Goal: Information Seeking & Learning: Learn about a topic

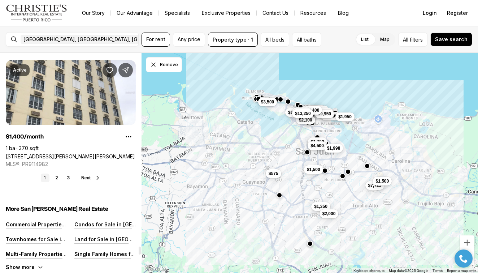
scroll to position [5425, 0]
click at [59, 178] on link "2" at bounding box center [56, 178] width 9 height 9
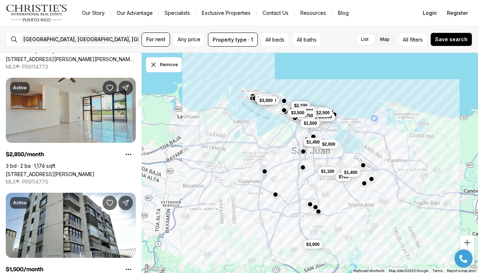
scroll to position [1276, 0]
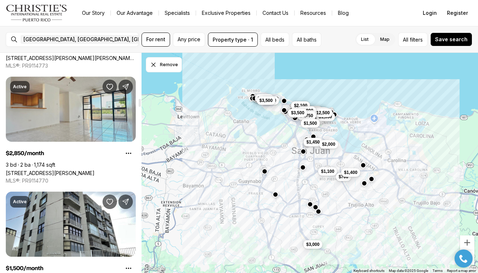
click at [95, 170] on link "229 CALLE DEL PARQUE #3A, SAN JUAN PR, 00912" at bounding box center [50, 173] width 89 height 6
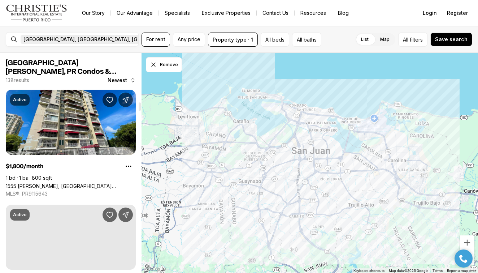
scroll to position [1276, 0]
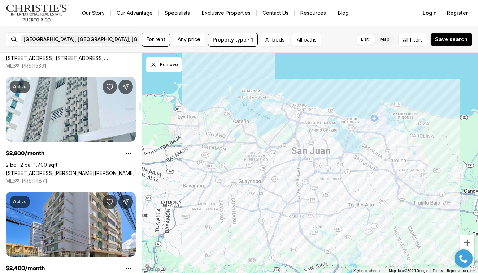
click at [184, 39] on icon "button" at bounding box center [187, 39] width 6 height 6
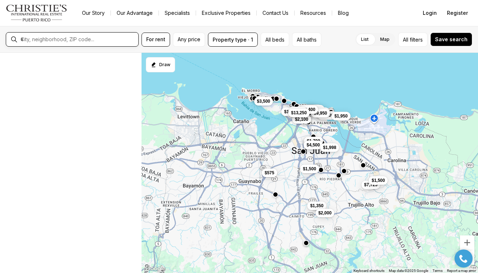
click at [74, 39] on input "text" at bounding box center [78, 39] width 115 height 6
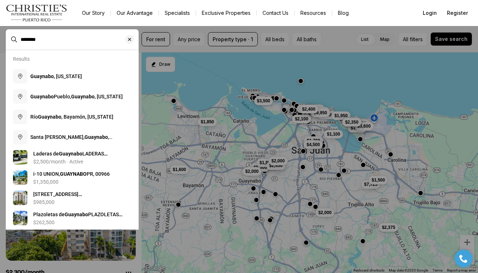
type input "********"
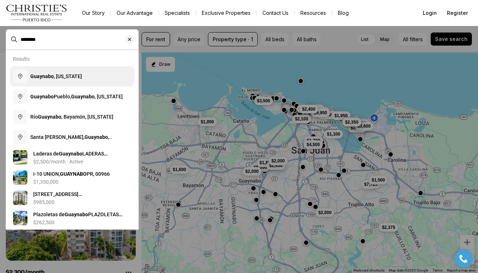
drag, startPoint x: 74, startPoint y: 39, endPoint x: 59, endPoint y: 72, distance: 36.5
click at [59, 72] on button "Guaynabo , Puerto Rico" at bounding box center [72, 76] width 124 height 20
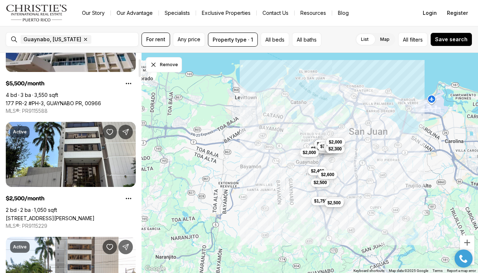
scroll to position [87, 0]
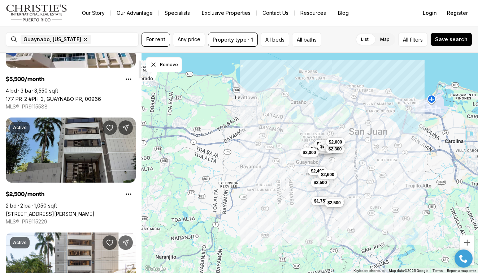
click at [87, 210] on link "[STREET_ADDRESS][PERSON_NAME]" at bounding box center [50, 213] width 89 height 6
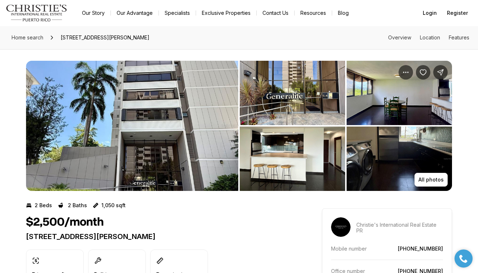
click at [399, 112] on img "View image gallery" at bounding box center [399, 93] width 105 height 64
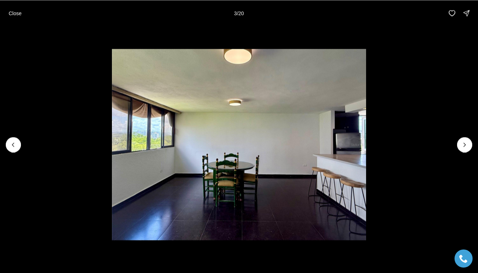
click at [336, 153] on img "3 of 20" at bounding box center [239, 144] width 254 height 191
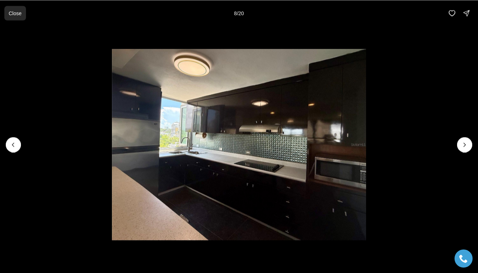
click at [13, 11] on p "Close" at bounding box center [15, 13] width 13 height 6
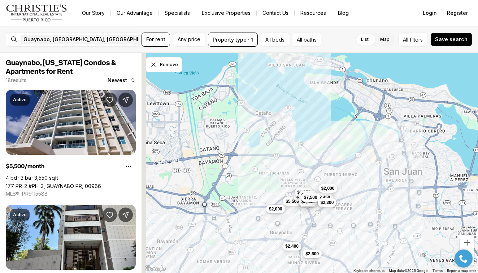
drag, startPoint x: 205, startPoint y: 177, endPoint x: 297, endPoint y: 139, distance: 99.6
click at [297, 139] on div "$5,500 $2,650 $2,000 $1,850 $1,450 $2,400 $2,650 $2,400 $2,600 $2,500 $2,450 $2…" at bounding box center [310, 163] width 336 height 220
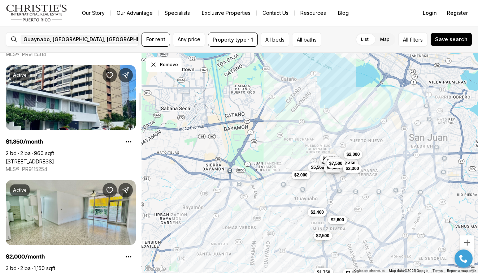
scroll to position [486, 0]
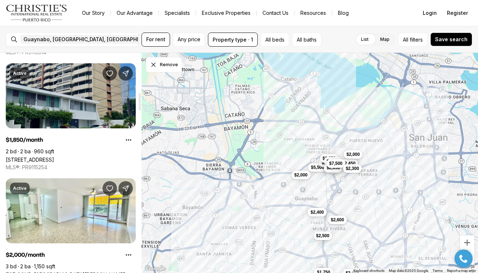
click at [54, 156] on link "[STREET_ADDRESS]" at bounding box center [30, 159] width 48 height 6
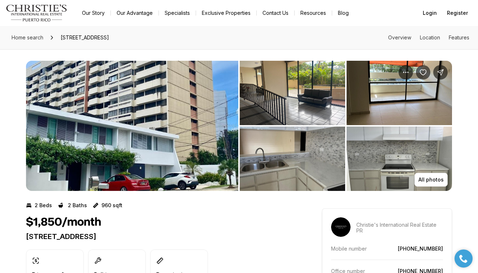
click at [142, 116] on img "View image gallery" at bounding box center [132, 126] width 212 height 130
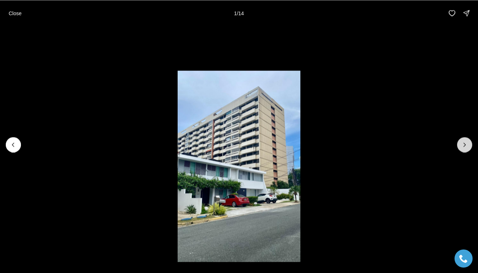
click at [462, 149] on button "Next slide" at bounding box center [464, 144] width 15 height 15
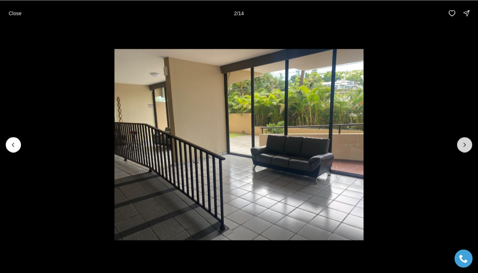
click at [462, 149] on button "Next slide" at bounding box center [464, 144] width 15 height 15
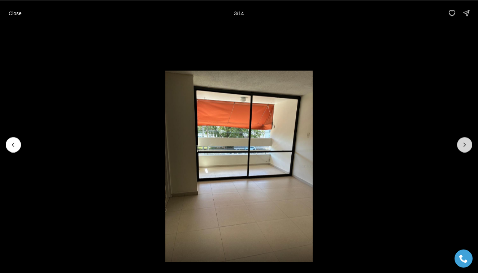
click at [462, 149] on button "Next slide" at bounding box center [464, 144] width 15 height 15
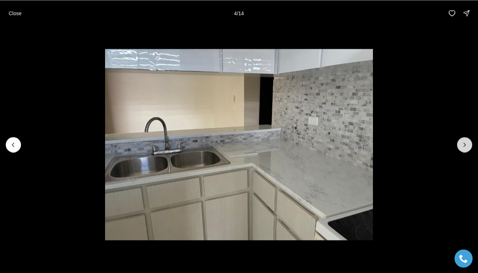
click at [462, 149] on button "Next slide" at bounding box center [464, 144] width 15 height 15
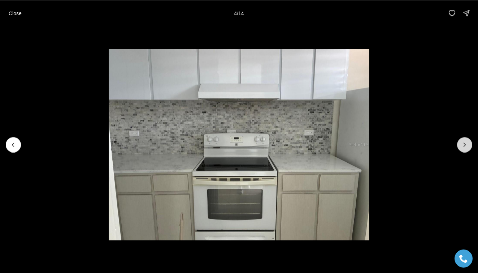
click at [462, 149] on button "Next slide" at bounding box center [464, 144] width 15 height 15
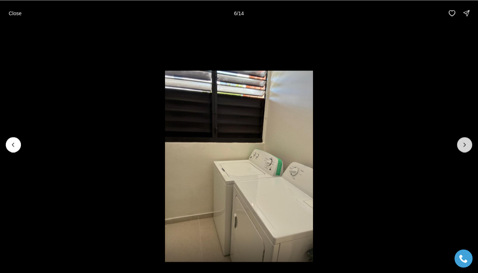
click at [462, 149] on button "Next slide" at bounding box center [464, 144] width 15 height 15
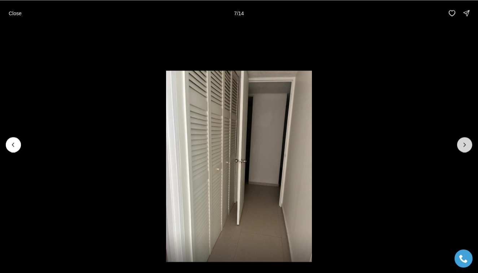
click at [462, 149] on button "Next slide" at bounding box center [464, 144] width 15 height 15
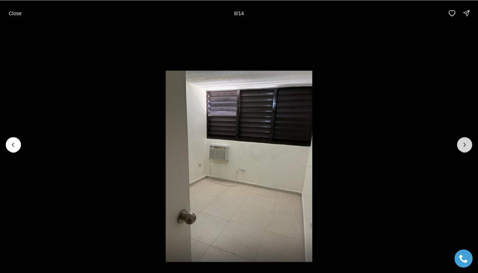
click at [462, 149] on button "Next slide" at bounding box center [464, 144] width 15 height 15
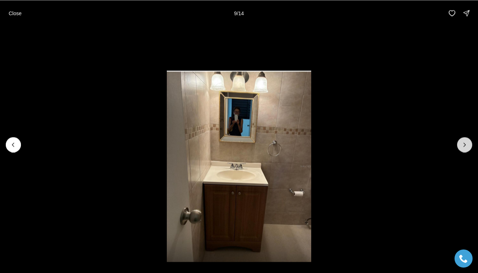
click at [462, 149] on button "Next slide" at bounding box center [464, 144] width 15 height 15
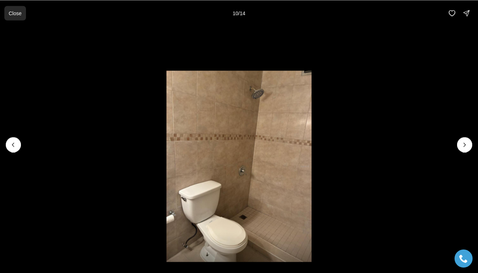
click at [9, 14] on p "Close" at bounding box center [15, 13] width 13 height 6
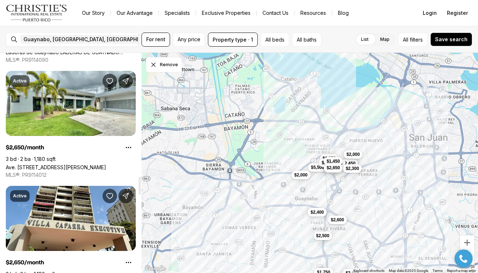
scroll to position [1510, 0]
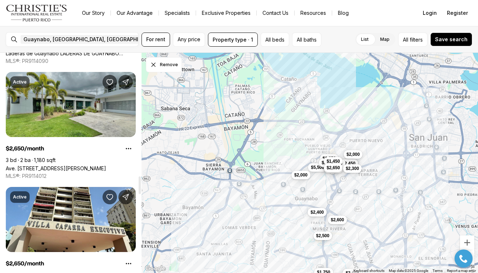
click at [81, 165] on link "Ave. [STREET_ADDRESS][PERSON_NAME]" at bounding box center [56, 168] width 100 height 6
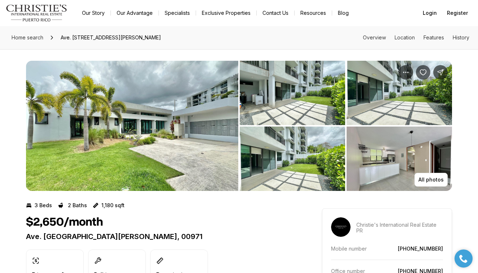
click at [270, 103] on img "View image gallery" at bounding box center [292, 93] width 105 height 64
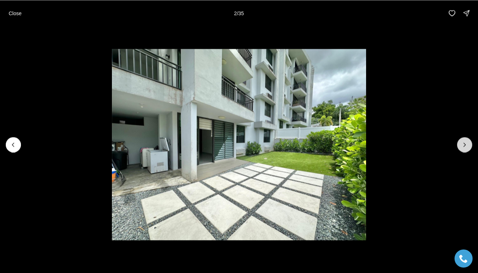
click at [466, 143] on icon "Next slide" at bounding box center [464, 144] width 7 height 7
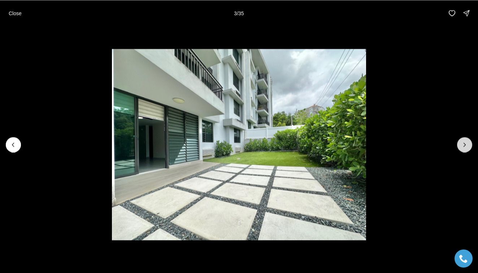
click at [466, 143] on icon "Next slide" at bounding box center [464, 144] width 7 height 7
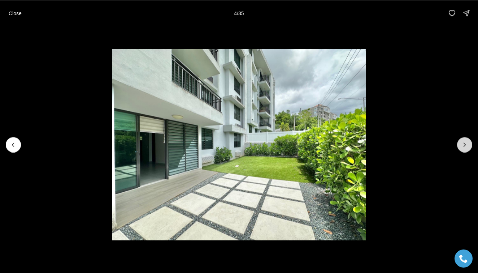
click at [466, 143] on icon "Next slide" at bounding box center [464, 144] width 7 height 7
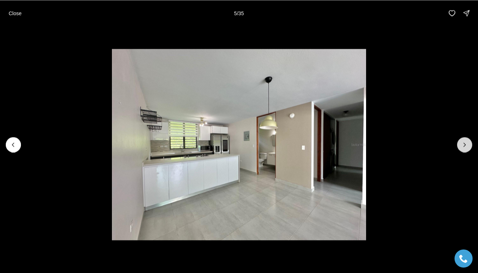
click at [465, 143] on icon "Next slide" at bounding box center [464, 144] width 7 height 7
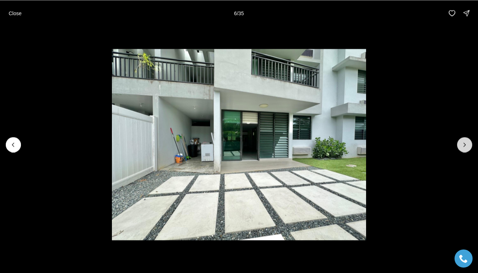
click at [465, 143] on icon "Next slide" at bounding box center [464, 144] width 7 height 7
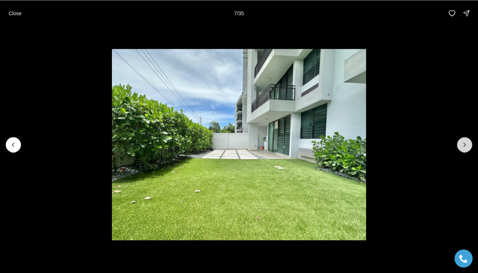
click at [465, 143] on icon "Next slide" at bounding box center [464, 144] width 7 height 7
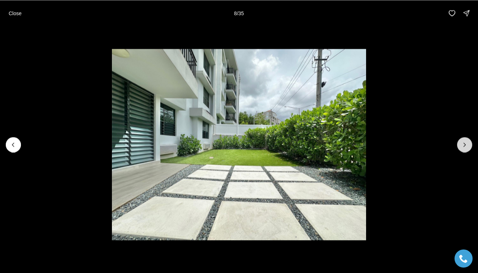
click at [465, 143] on icon "Next slide" at bounding box center [464, 144] width 7 height 7
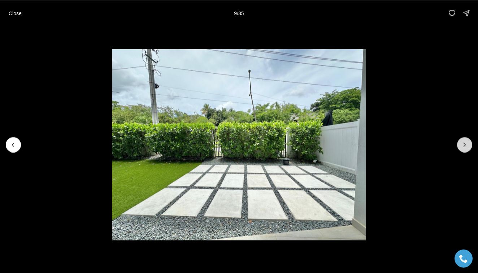
click at [465, 143] on icon "Next slide" at bounding box center [464, 144] width 7 height 7
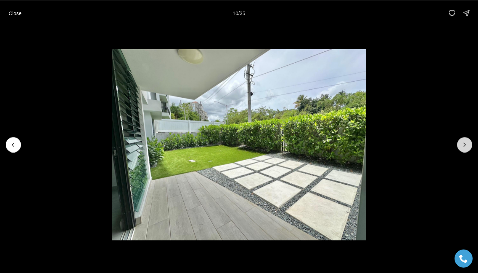
click at [465, 143] on icon "Next slide" at bounding box center [464, 144] width 7 height 7
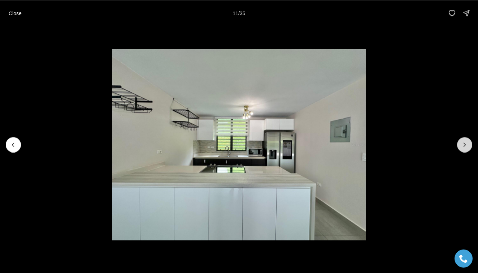
click at [465, 143] on icon "Next slide" at bounding box center [464, 144] width 7 height 7
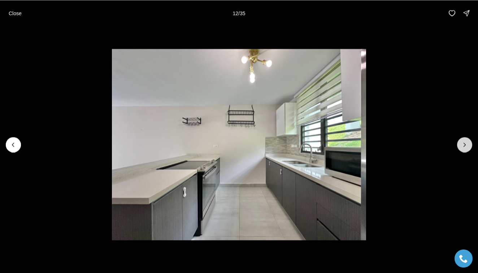
click at [465, 143] on icon "Next slide" at bounding box center [464, 144] width 7 height 7
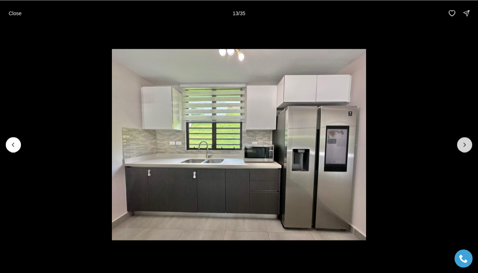
click at [465, 143] on icon "Next slide" at bounding box center [464, 144] width 7 height 7
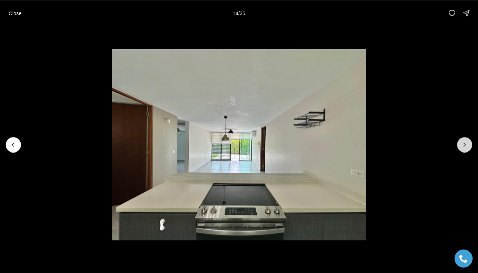
click at [465, 143] on icon "Next slide" at bounding box center [464, 144] width 7 height 7
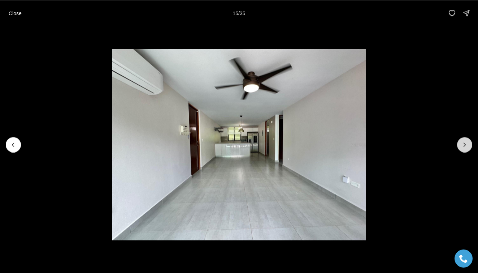
click at [465, 143] on icon "Next slide" at bounding box center [464, 144] width 7 height 7
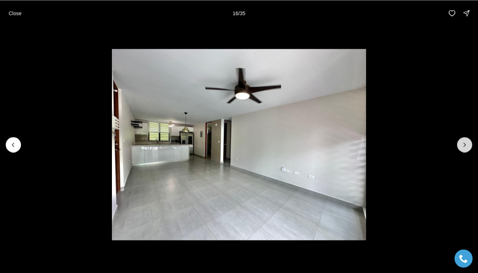
click at [465, 143] on icon "Next slide" at bounding box center [464, 144] width 7 height 7
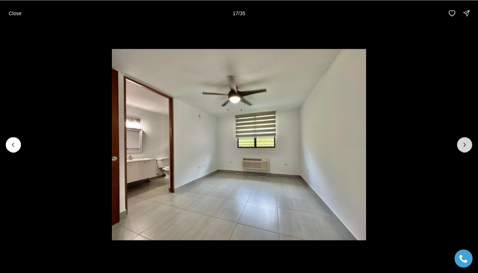
click at [465, 145] on icon "Next slide" at bounding box center [465, 145] width 2 height 4
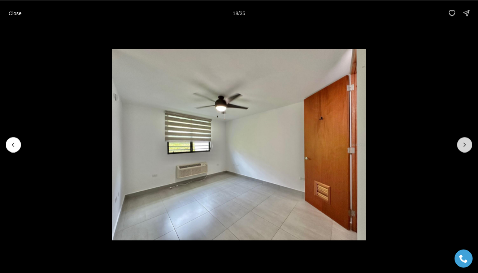
click at [465, 145] on icon "Next slide" at bounding box center [465, 145] width 2 height 4
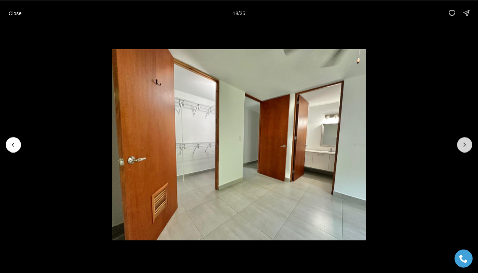
click at [465, 145] on icon "Next slide" at bounding box center [465, 145] width 2 height 4
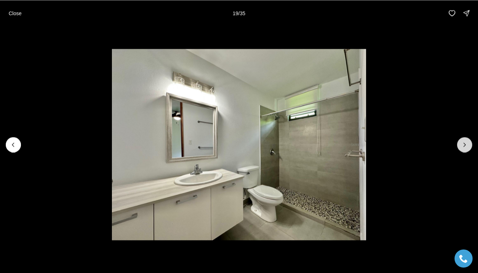
click at [465, 145] on icon "Next slide" at bounding box center [465, 145] width 2 height 4
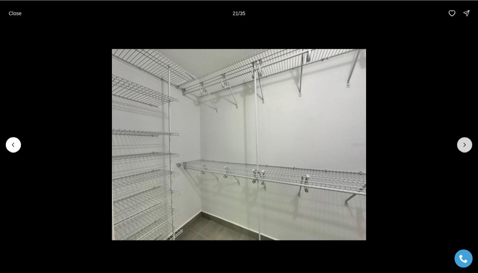
click at [465, 145] on icon "Next slide" at bounding box center [465, 145] width 2 height 4
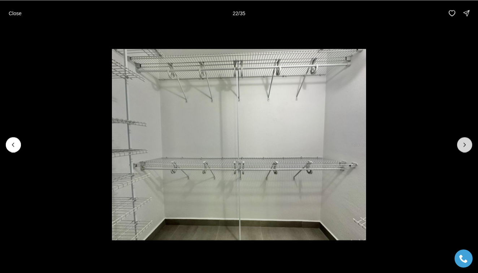
click at [465, 145] on icon "Next slide" at bounding box center [465, 145] width 2 height 4
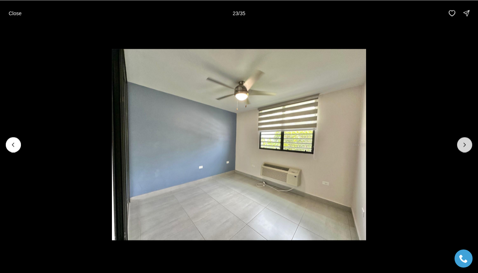
click at [465, 145] on icon "Next slide" at bounding box center [465, 145] width 2 height 4
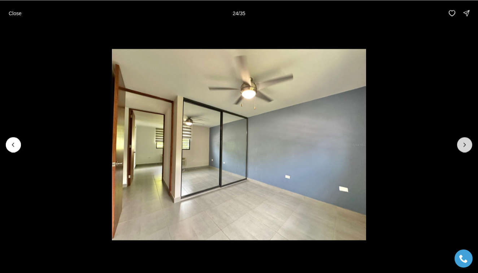
click at [465, 145] on icon "Next slide" at bounding box center [465, 145] width 2 height 4
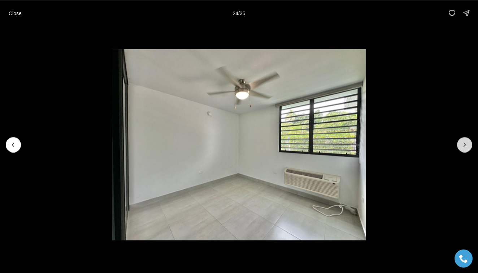
click at [465, 145] on icon "Next slide" at bounding box center [465, 145] width 2 height 4
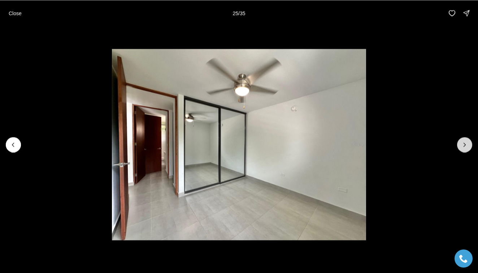
click at [465, 145] on icon "Next slide" at bounding box center [465, 145] width 2 height 4
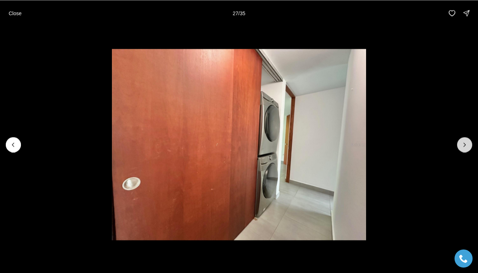
click at [465, 145] on icon "Next slide" at bounding box center [465, 145] width 2 height 4
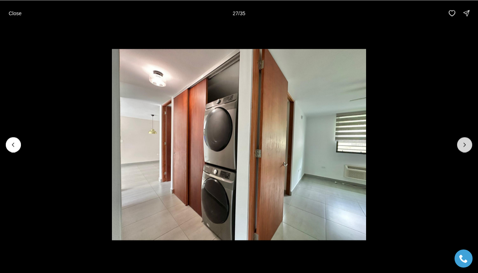
click at [465, 145] on icon "Next slide" at bounding box center [465, 145] width 2 height 4
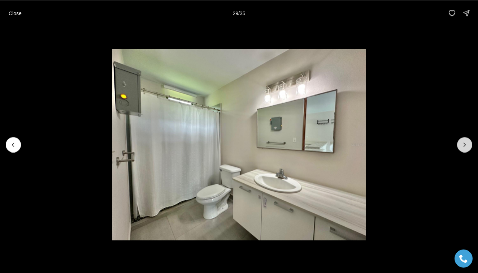
click at [465, 145] on icon "Next slide" at bounding box center [465, 145] width 2 height 4
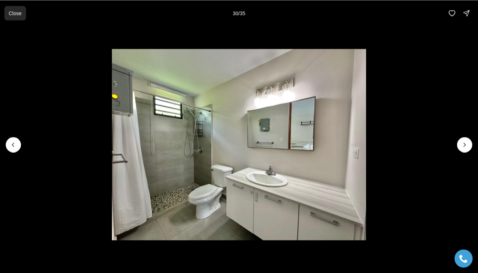
click at [15, 14] on p "Close" at bounding box center [15, 13] width 13 height 6
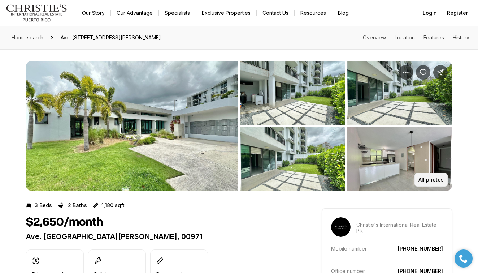
click at [437, 178] on p "All photos" at bounding box center [430, 180] width 25 height 6
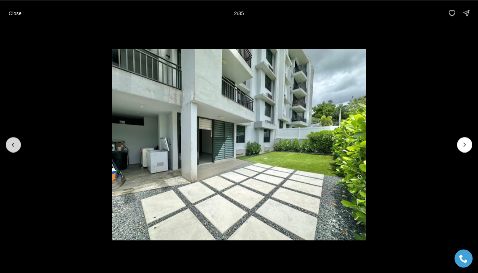
click at [13, 144] on icon "Previous slide" at bounding box center [13, 144] width 7 height 7
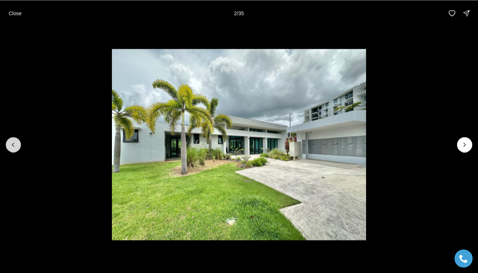
click at [13, 144] on div at bounding box center [13, 144] width 15 height 15
click at [467, 142] on icon "Next slide" at bounding box center [464, 144] width 7 height 7
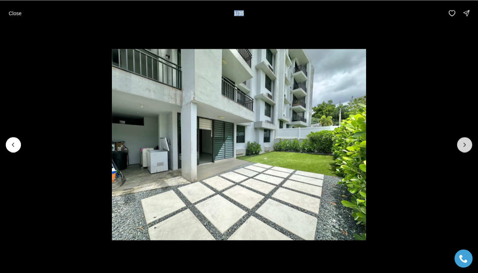
click at [467, 142] on icon "Next slide" at bounding box center [464, 144] width 7 height 7
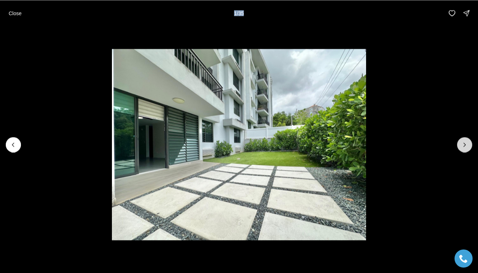
click at [467, 142] on icon "Next slide" at bounding box center [464, 144] width 7 height 7
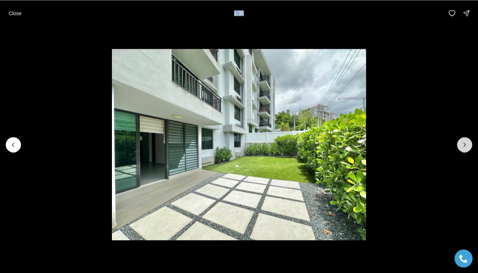
click at [467, 142] on icon "Next slide" at bounding box center [464, 144] width 7 height 7
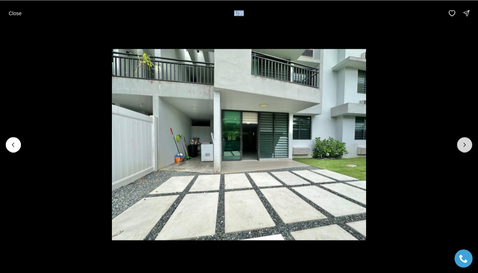
click at [467, 142] on icon "Next slide" at bounding box center [464, 144] width 7 height 7
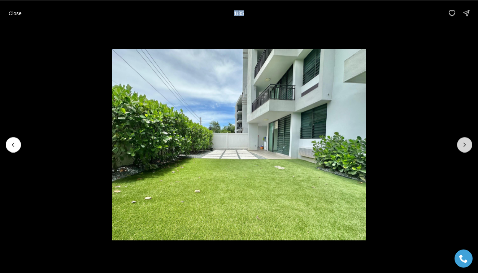
click at [467, 142] on icon "Next slide" at bounding box center [464, 144] width 7 height 7
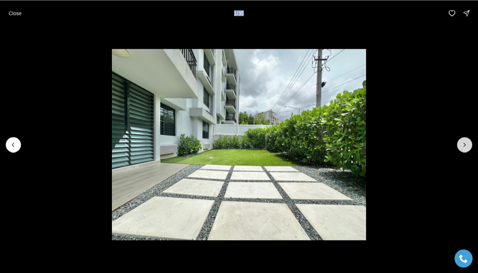
click at [467, 142] on icon "Next slide" at bounding box center [464, 144] width 7 height 7
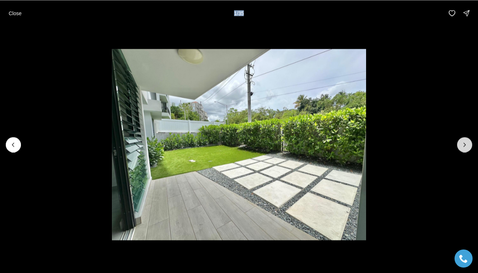
click at [467, 142] on icon "Next slide" at bounding box center [464, 144] width 7 height 7
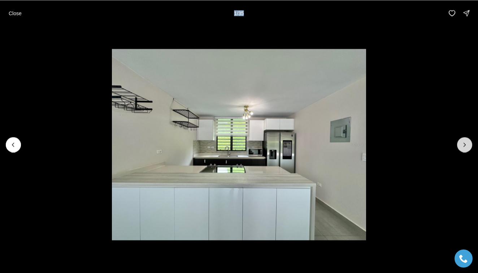
click at [467, 142] on icon "Next slide" at bounding box center [464, 144] width 7 height 7
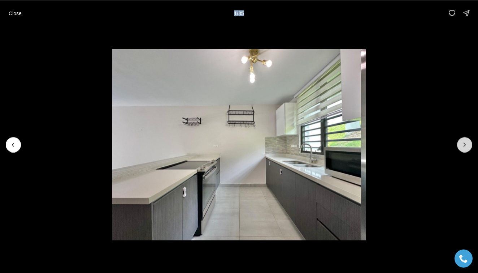
click at [467, 142] on icon "Next slide" at bounding box center [464, 144] width 7 height 7
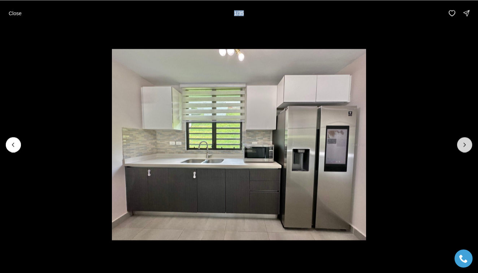
click at [467, 142] on icon "Next slide" at bounding box center [464, 144] width 7 height 7
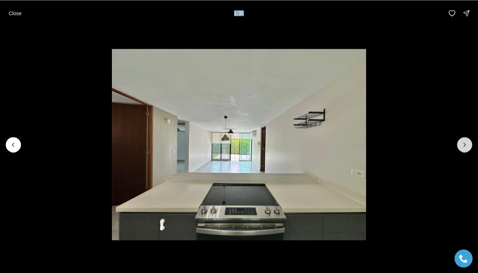
click at [467, 142] on icon "Next slide" at bounding box center [464, 144] width 7 height 7
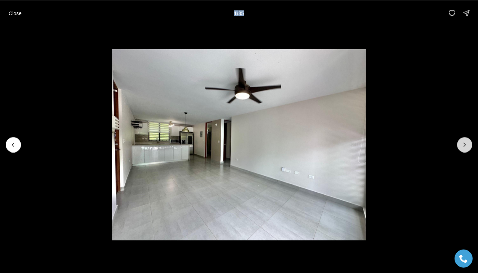
click at [467, 142] on icon "Next slide" at bounding box center [464, 144] width 7 height 7
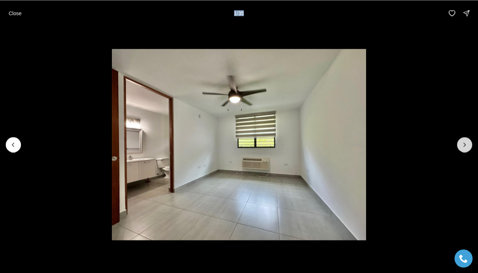
click at [467, 142] on icon "Next slide" at bounding box center [464, 144] width 7 height 7
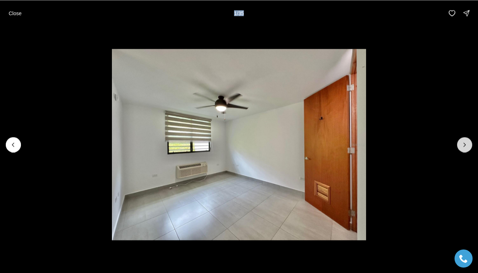
click at [467, 142] on icon "Next slide" at bounding box center [464, 144] width 7 height 7
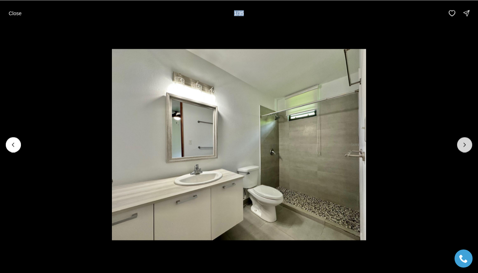
click at [467, 142] on icon "Next slide" at bounding box center [464, 144] width 7 height 7
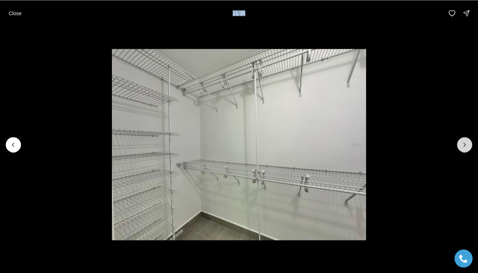
click at [467, 142] on icon "Next slide" at bounding box center [464, 144] width 7 height 7
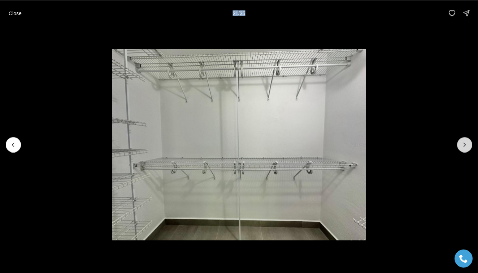
click at [467, 142] on icon "Next slide" at bounding box center [464, 144] width 7 height 7
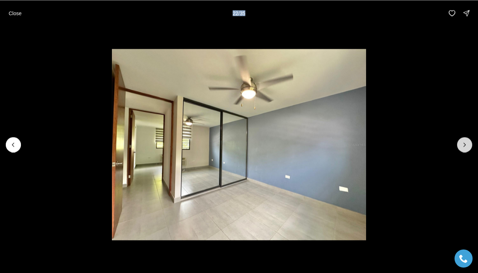
click at [467, 142] on icon "Next slide" at bounding box center [464, 144] width 7 height 7
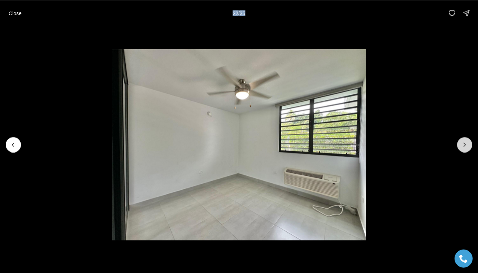
click at [467, 142] on icon "Next slide" at bounding box center [464, 144] width 7 height 7
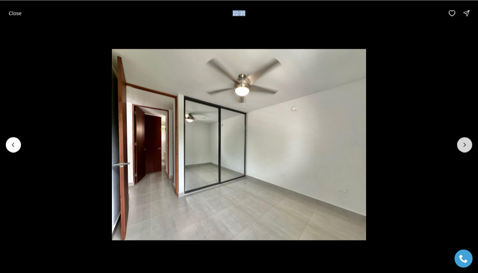
click at [467, 142] on icon "Next slide" at bounding box center [464, 144] width 7 height 7
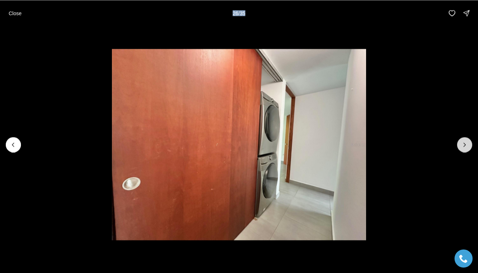
click at [467, 142] on icon "Next slide" at bounding box center [464, 144] width 7 height 7
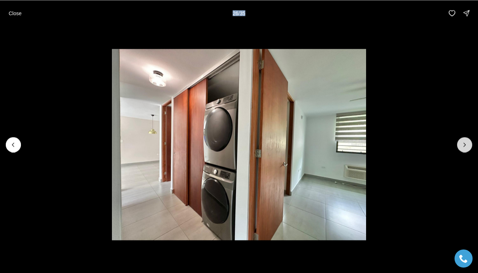
click at [467, 142] on icon "Next slide" at bounding box center [464, 144] width 7 height 7
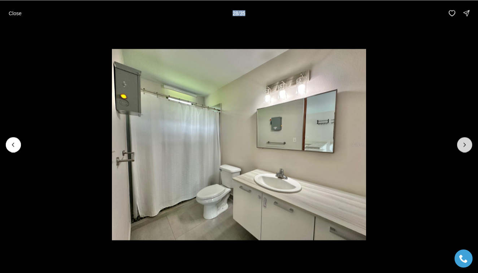
click at [467, 142] on icon "Next slide" at bounding box center [464, 144] width 7 height 7
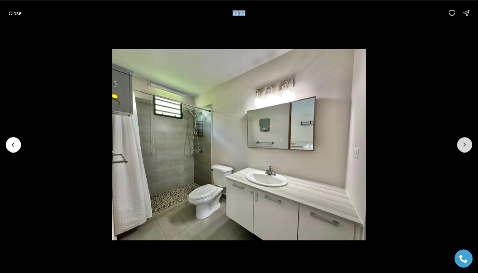
click at [467, 142] on icon "Next slide" at bounding box center [464, 144] width 7 height 7
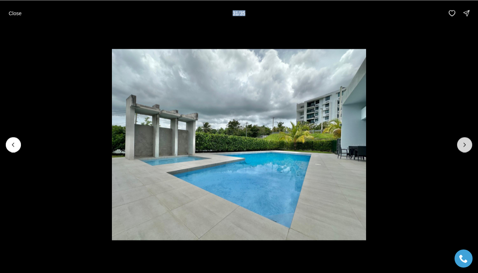
click at [467, 142] on icon "Next slide" at bounding box center [464, 144] width 7 height 7
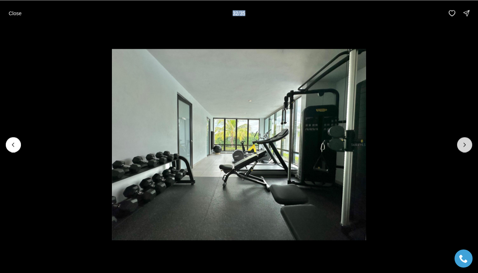
click at [467, 142] on icon "Next slide" at bounding box center [464, 144] width 7 height 7
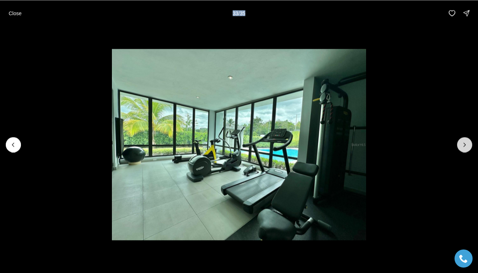
click at [467, 142] on icon "Next slide" at bounding box center [464, 144] width 7 height 7
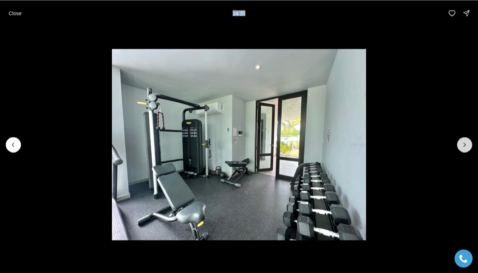
click at [467, 142] on icon "Next slide" at bounding box center [464, 144] width 7 height 7
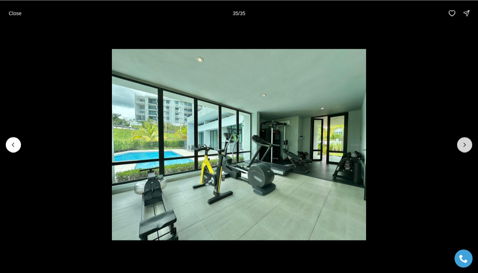
click at [467, 142] on div at bounding box center [464, 144] width 15 height 15
click at [464, 144] on div at bounding box center [464, 144] width 15 height 15
click at [20, 11] on p "Close" at bounding box center [15, 13] width 13 height 6
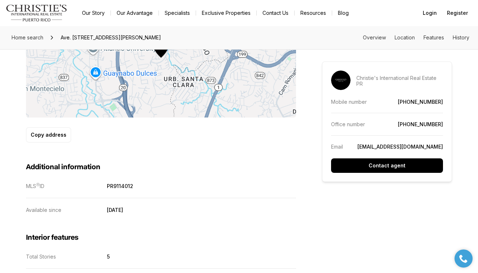
scroll to position [478, 0]
